Goal: Browse casually: Explore the website without a specific task or goal

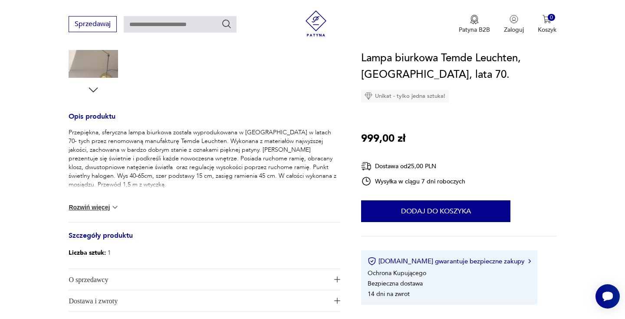
click at [273, 166] on p "Przepiękna, sferyczna lampa biurkowa została wyprodukowana w [GEOGRAPHIC_DATA] …" at bounding box center [205, 158] width 272 height 61
drag, startPoint x: 272, startPoint y: 167, endPoint x: 281, endPoint y: 167, distance: 9.1
click at [281, 167] on p "Przepiękna, sferyczna lampa biurkowa została wyprodukowana w [GEOGRAPHIC_DATA] …" at bounding box center [205, 158] width 272 height 61
